Goal: Transaction & Acquisition: Purchase product/service

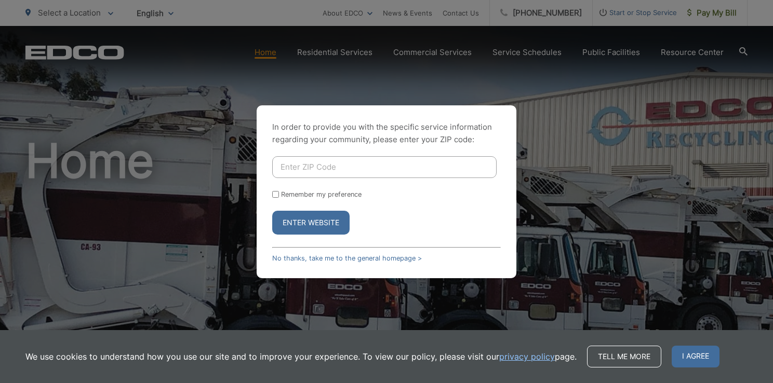
click at [315, 171] on input "Enter ZIP Code" at bounding box center [384, 167] width 224 height 22
type input "92069"
click at [301, 224] on button "Enter Website" at bounding box center [310, 223] width 77 height 24
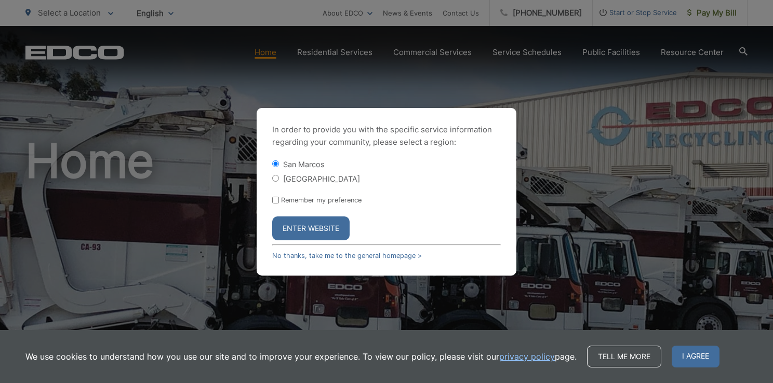
click at [301, 224] on button "Enter Website" at bounding box center [310, 229] width 77 height 24
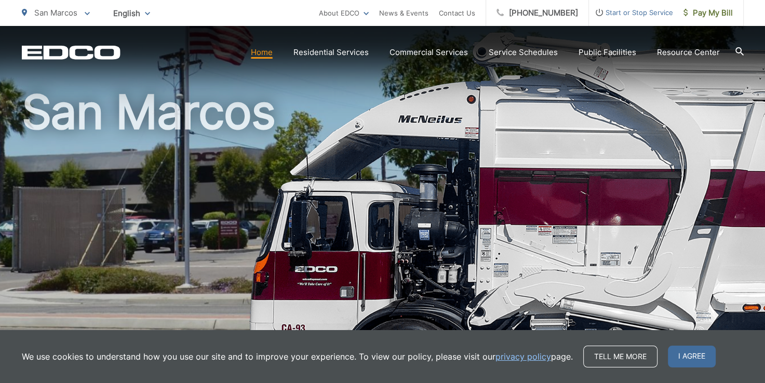
scroll to position [104, 0]
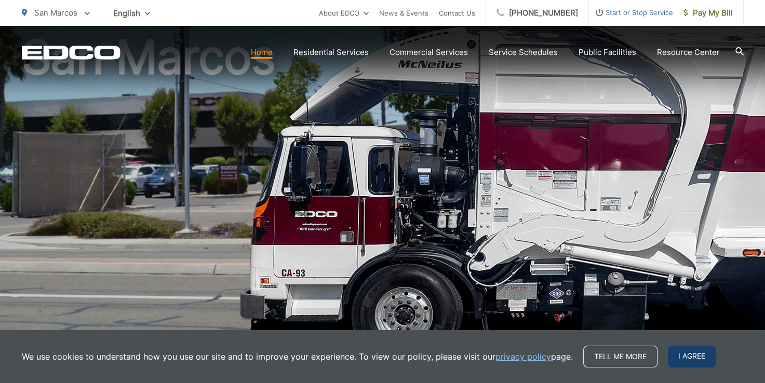
click at [675, 358] on span "I agree" at bounding box center [692, 357] width 48 height 22
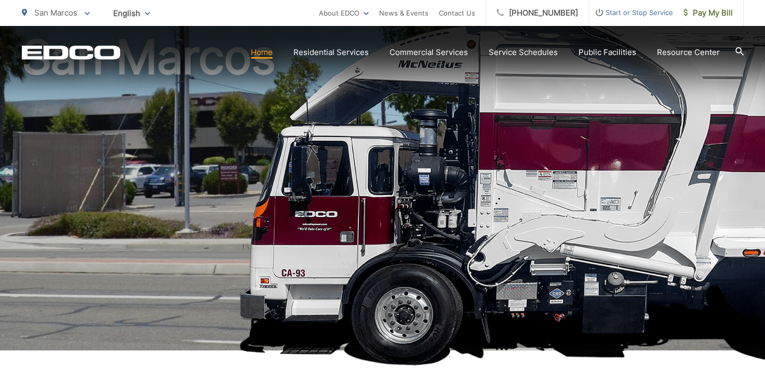
click at [259, 53] on link "Home" at bounding box center [262, 52] width 22 height 12
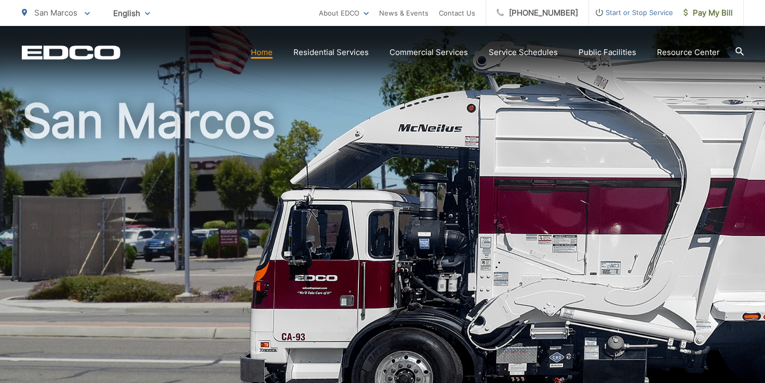
scroll to position [52, 0]
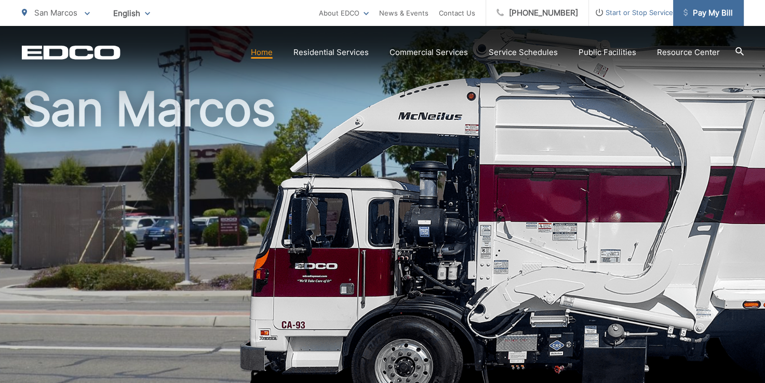
click at [708, 11] on span "Pay My Bill" at bounding box center [707, 13] width 49 height 12
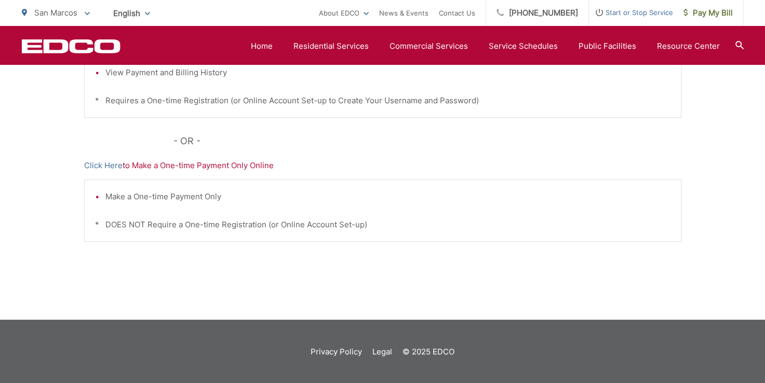
scroll to position [355, 0]
click at [182, 196] on li "Make a One-time Payment Only" at bounding box center [387, 196] width 565 height 12
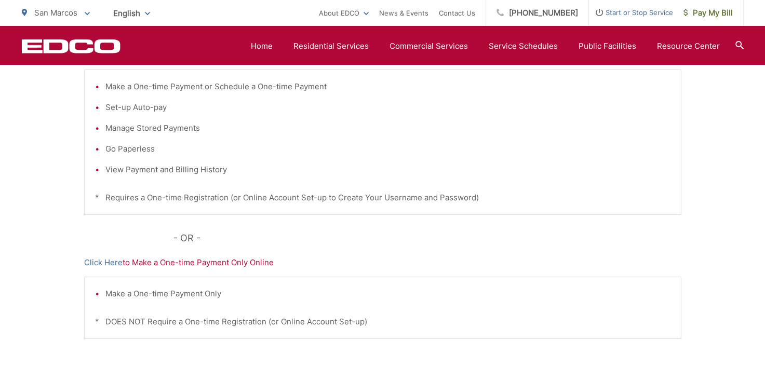
scroll to position [251, 0]
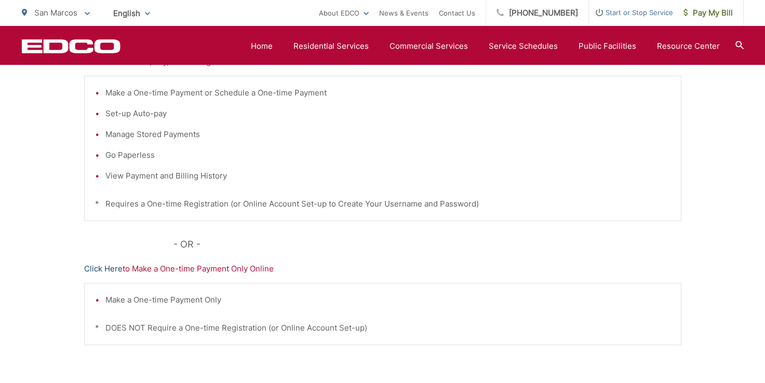
click at [93, 267] on link "Click Here" at bounding box center [103, 269] width 38 height 12
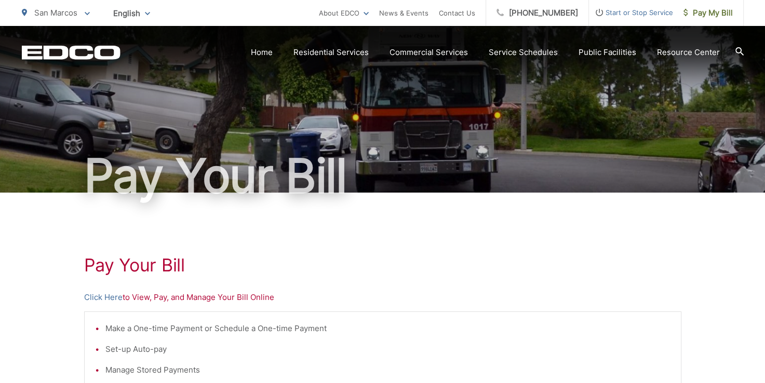
scroll to position [0, 0]
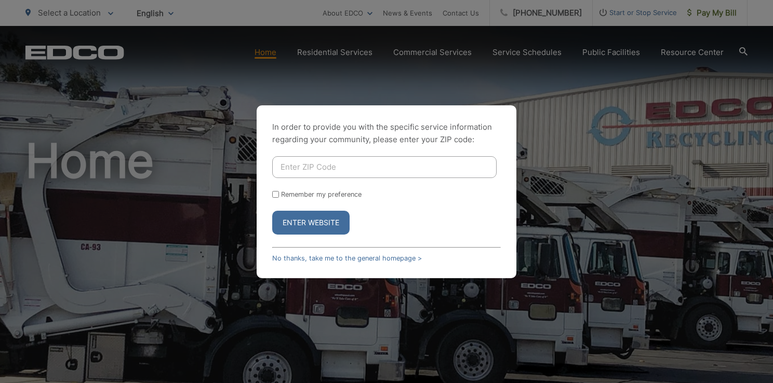
click at [714, 16] on div "In order to provide you with the specific service information regarding your co…" at bounding box center [386, 191] width 773 height 383
click at [318, 163] on input "Enter ZIP Code" at bounding box center [384, 167] width 224 height 22
type input "92069"
click at [310, 228] on button "Enter Website" at bounding box center [310, 223] width 77 height 24
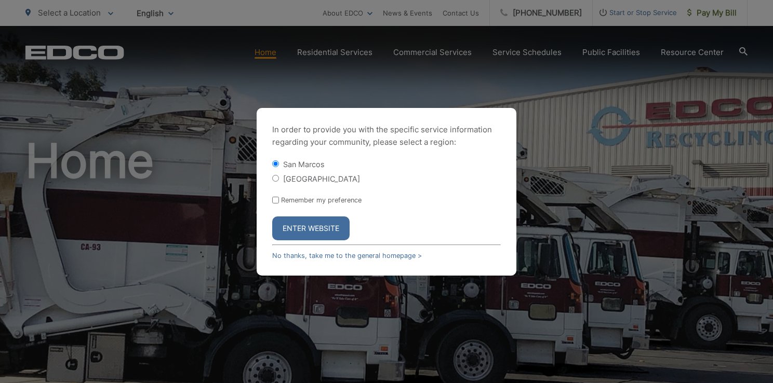
click at [312, 229] on button "Enter Website" at bounding box center [310, 229] width 77 height 24
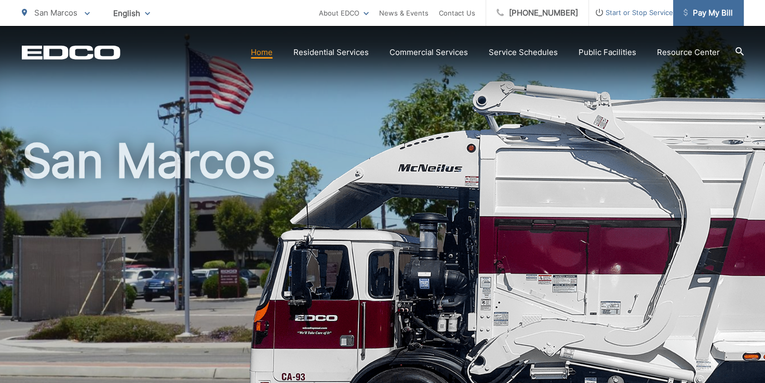
click at [727, 17] on span "Pay My Bill" at bounding box center [707, 13] width 49 height 12
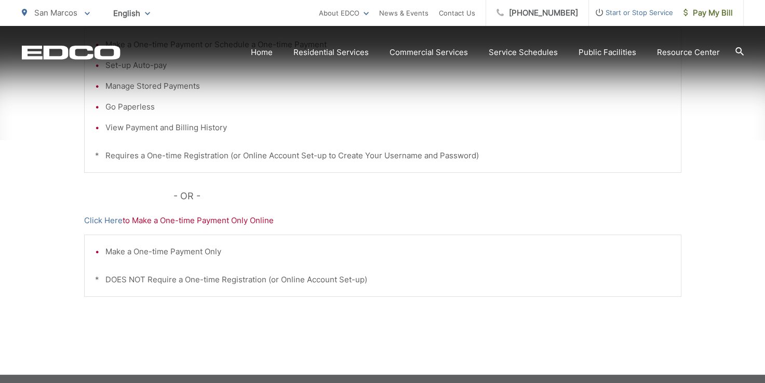
scroll to position [312, 0]
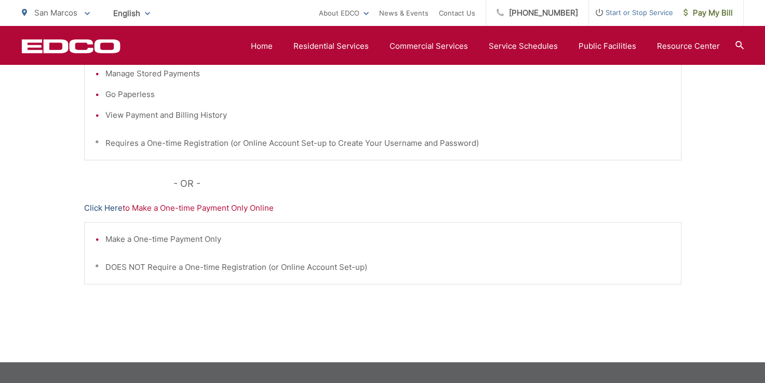
click at [106, 209] on link "Click Here" at bounding box center [103, 208] width 38 height 12
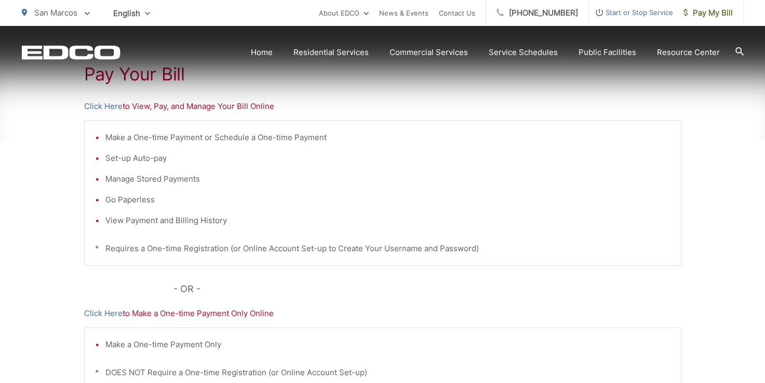
scroll to position [208, 0]
